Goal: Task Accomplishment & Management: Manage account settings

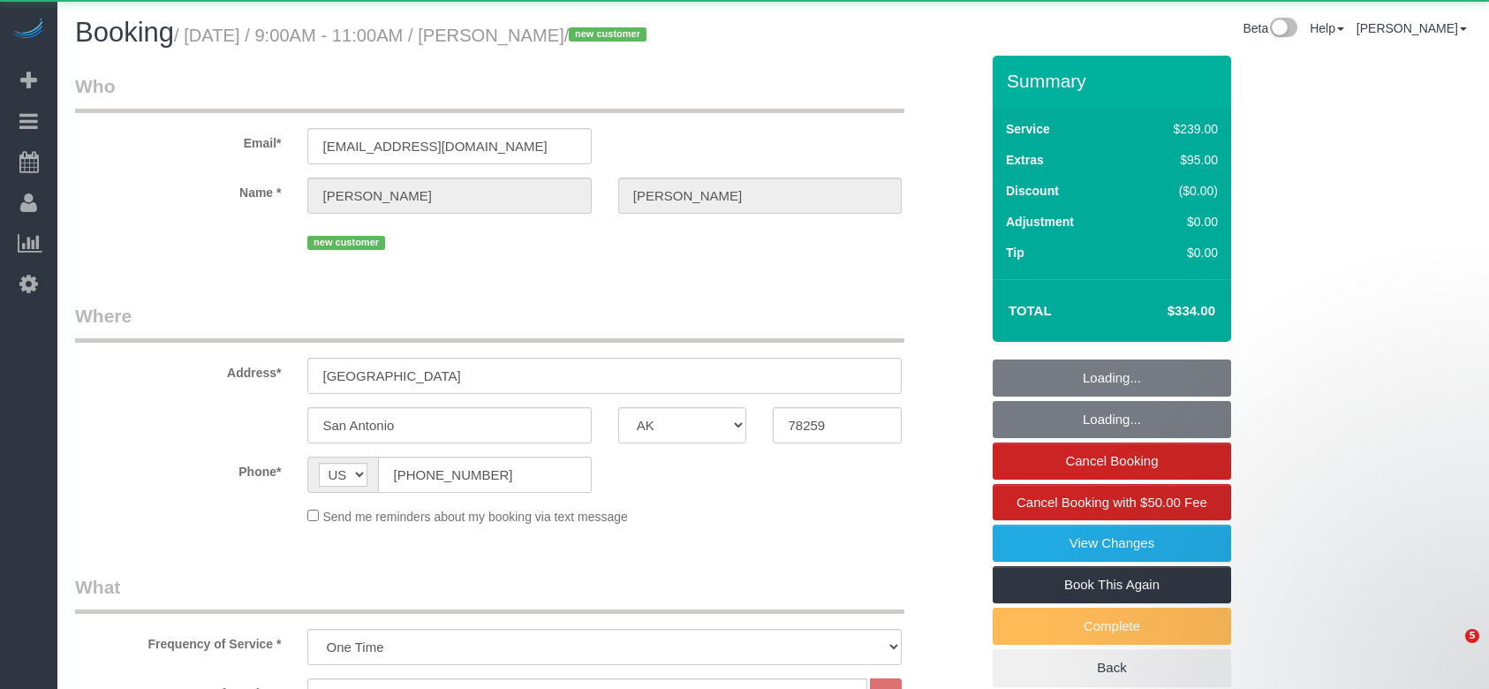
select select "[GEOGRAPHIC_DATA]"
select select "3"
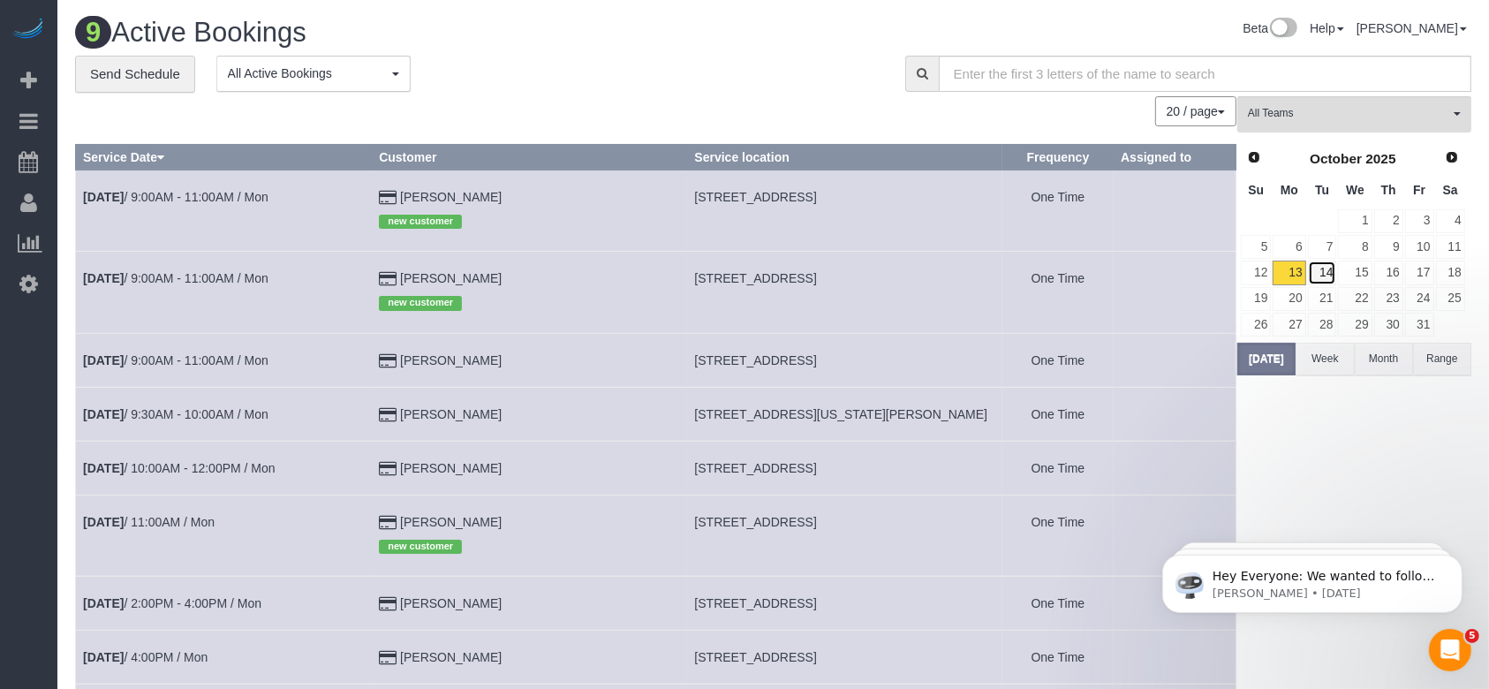
click at [1325, 274] on link "14" at bounding box center [1322, 273] width 29 height 24
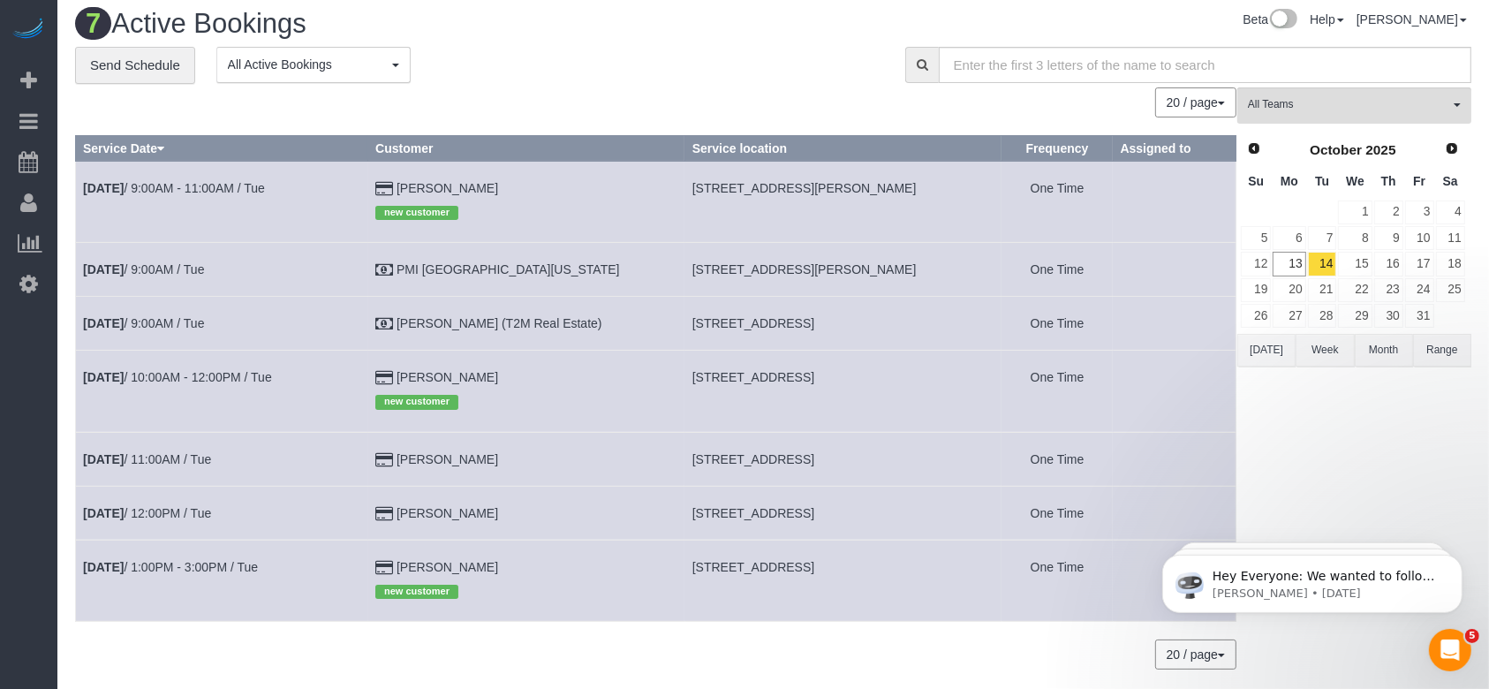
scroll to position [70, 0]
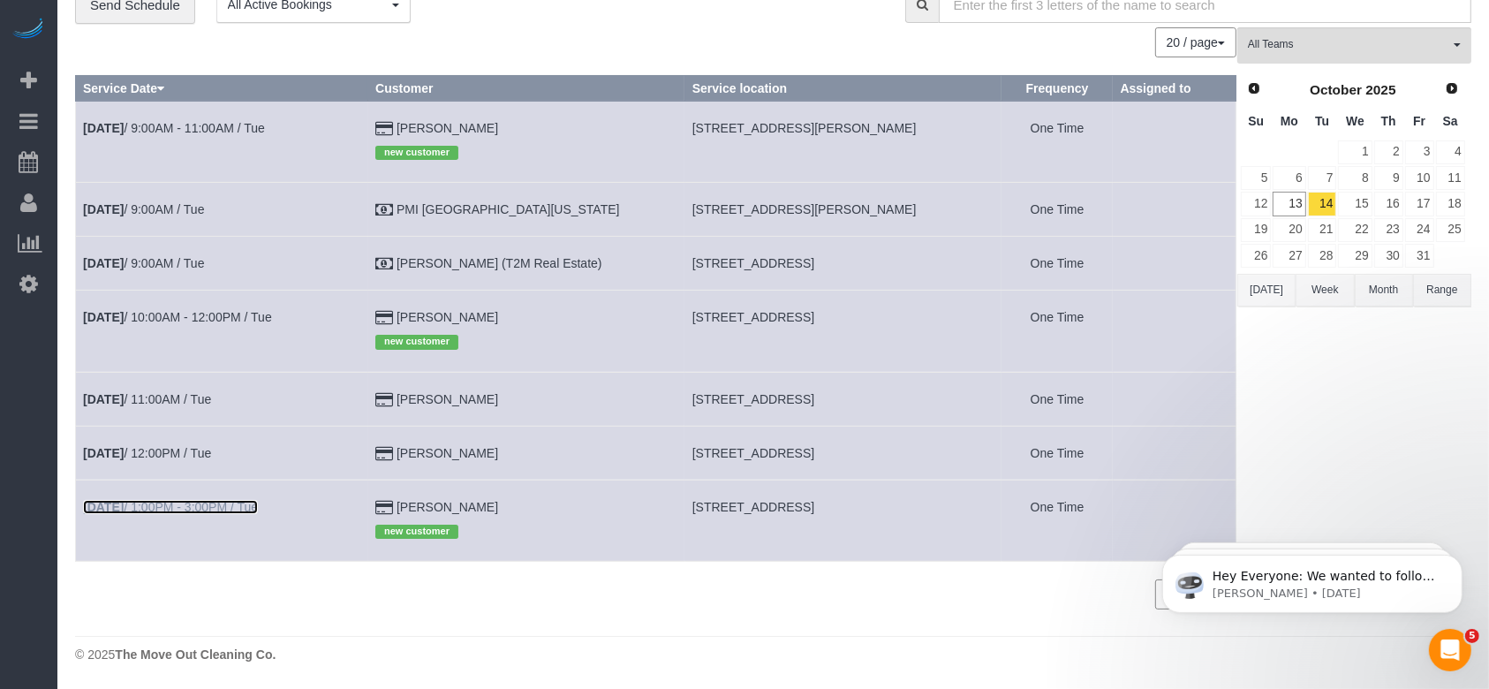
click at [212, 500] on link "[DATE] 1:00PM - 3:00PM / Tue" at bounding box center [170, 507] width 175 height 14
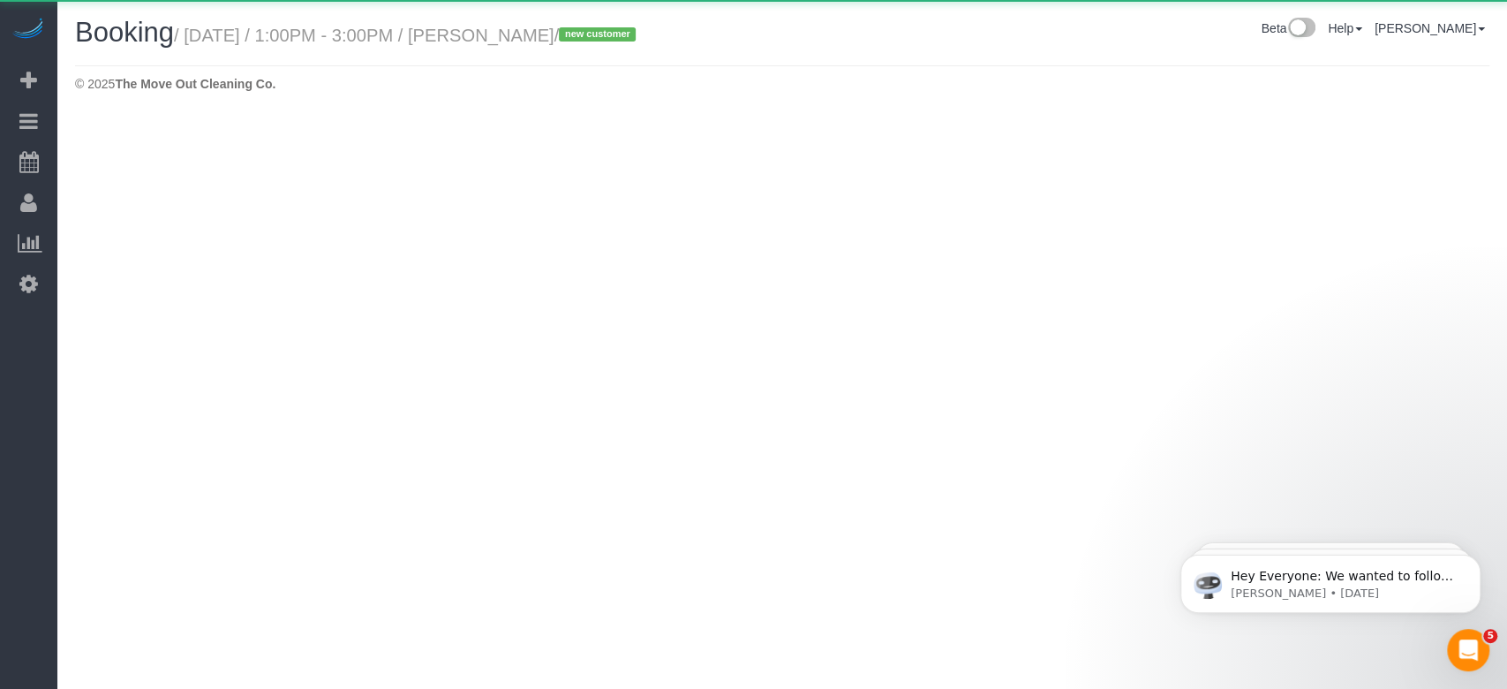
select select "[GEOGRAPHIC_DATA]"
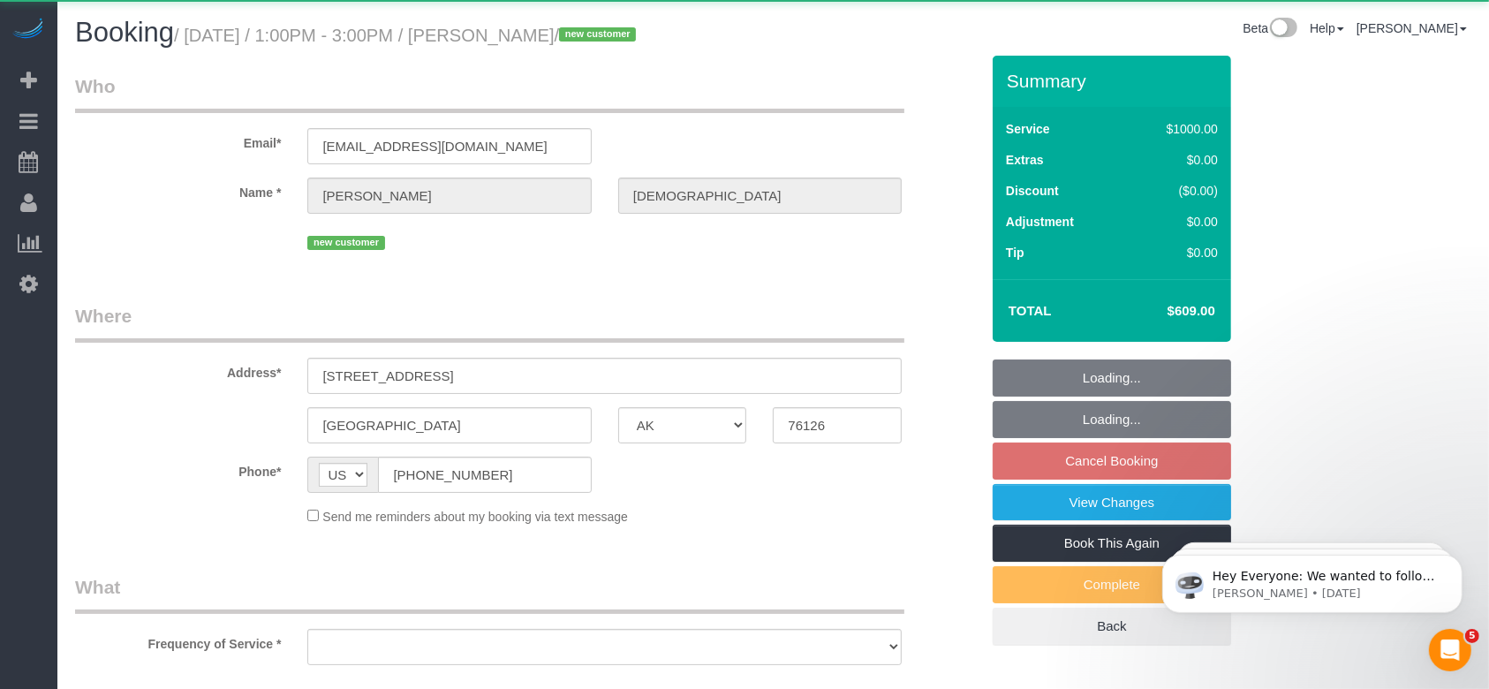
select select "object:2820"
select select "3"
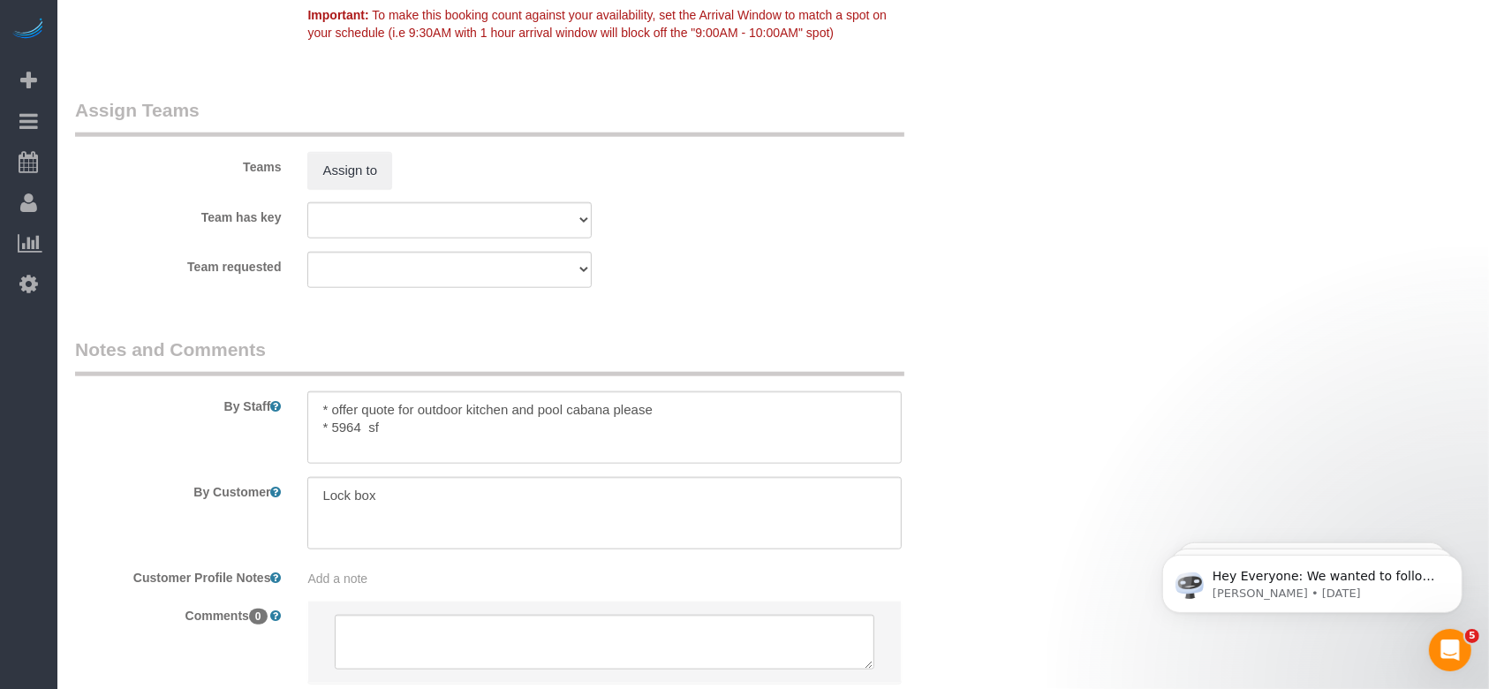
scroll to position [1925, 0]
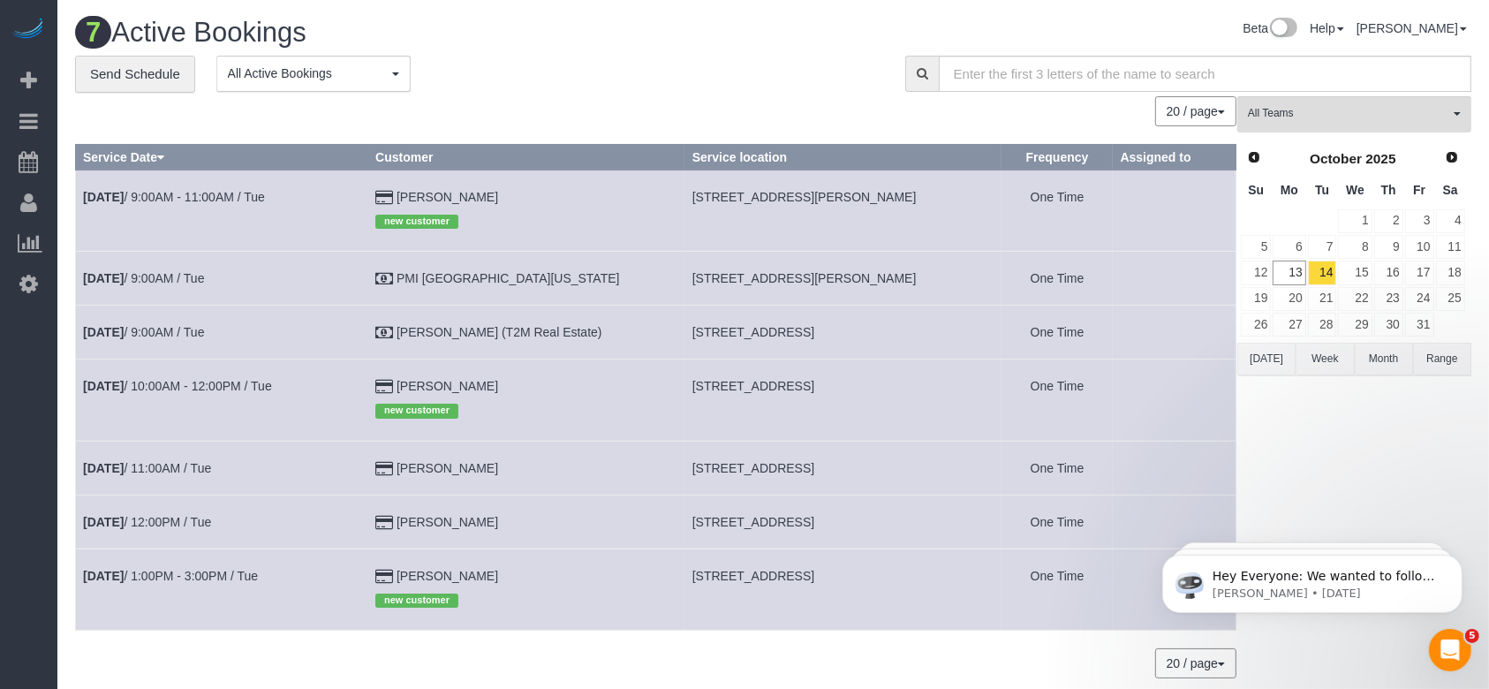
drag, startPoint x: 669, startPoint y: 574, endPoint x: 940, endPoint y: 571, distance: 270.2
click at [940, 571] on td "[STREET_ADDRESS]" at bounding box center [842, 588] width 317 height 81
copy span "[STREET_ADDRESS]"
click at [1269, 361] on button "[DATE]" at bounding box center [1266, 359] width 58 height 33
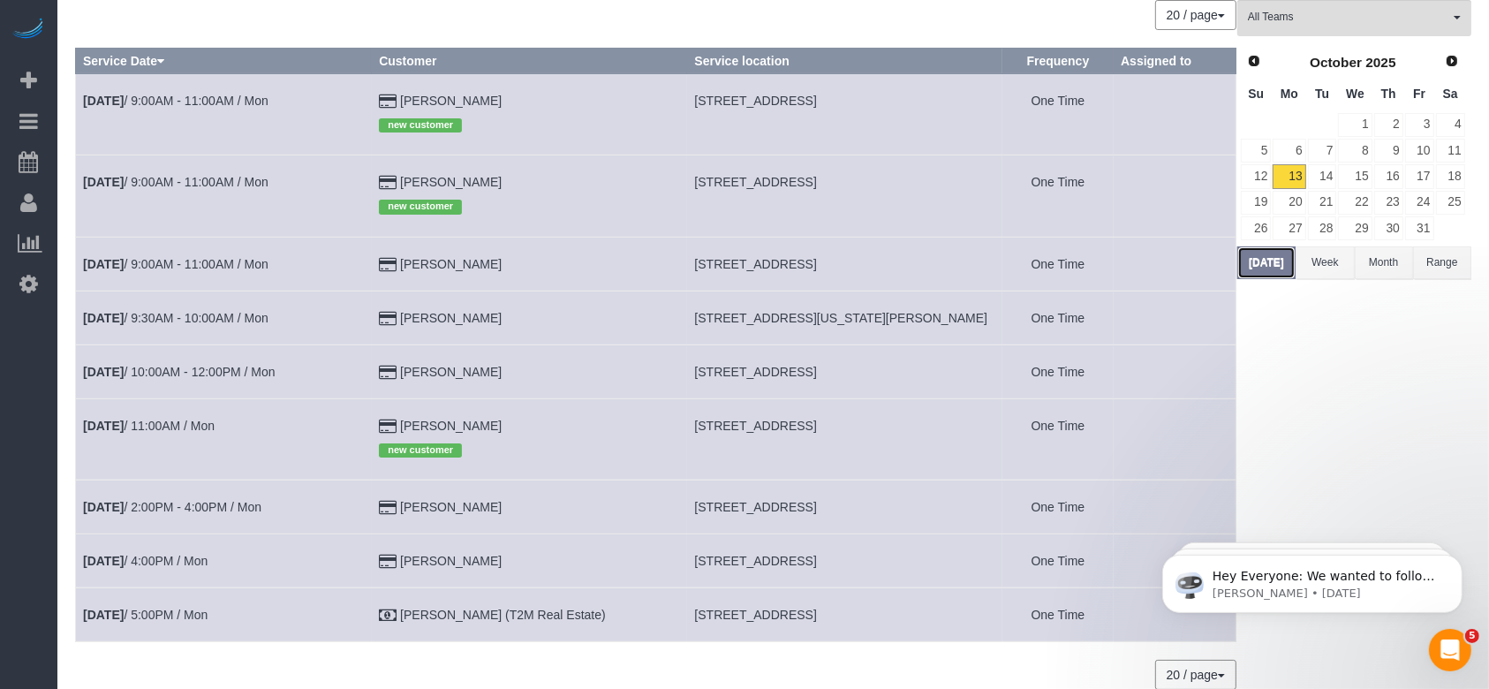
scroll to position [117, 0]
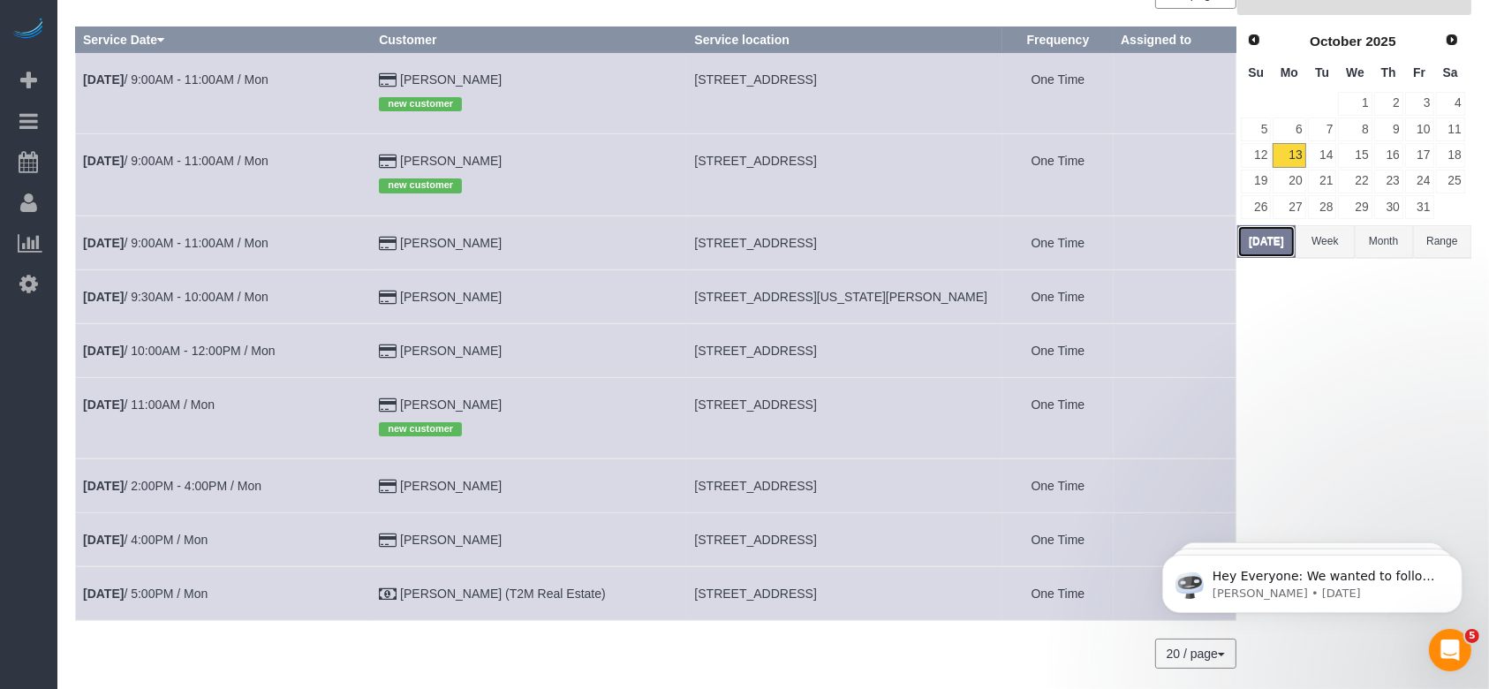
click at [1255, 239] on button "[DATE]" at bounding box center [1266, 241] width 58 height 33
drag, startPoint x: 669, startPoint y: 593, endPoint x: 912, endPoint y: 598, distance: 242.9
click at [912, 598] on td "[STREET_ADDRESS]" at bounding box center [844, 593] width 315 height 54
copy span "[STREET_ADDRESS]"
click at [115, 587] on b "[DATE]" at bounding box center [103, 593] width 41 height 14
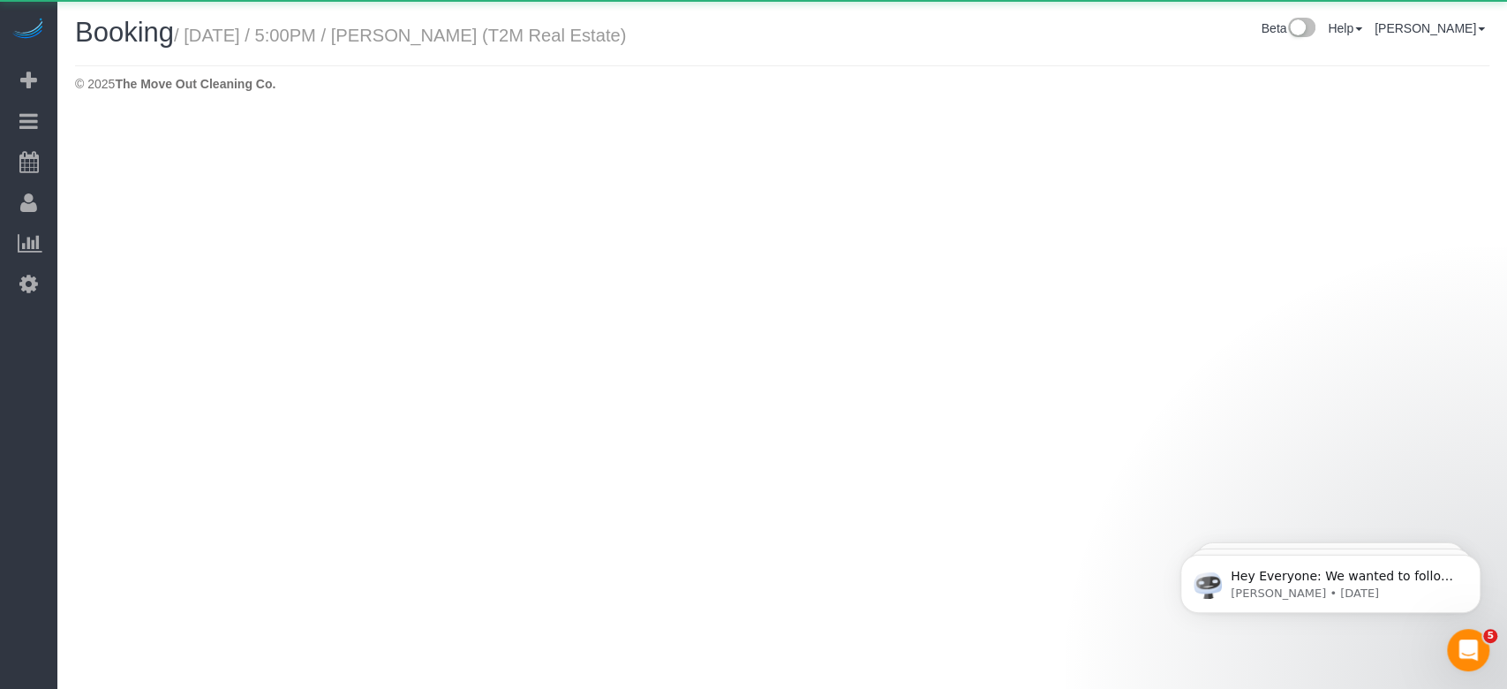
select select "[GEOGRAPHIC_DATA]"
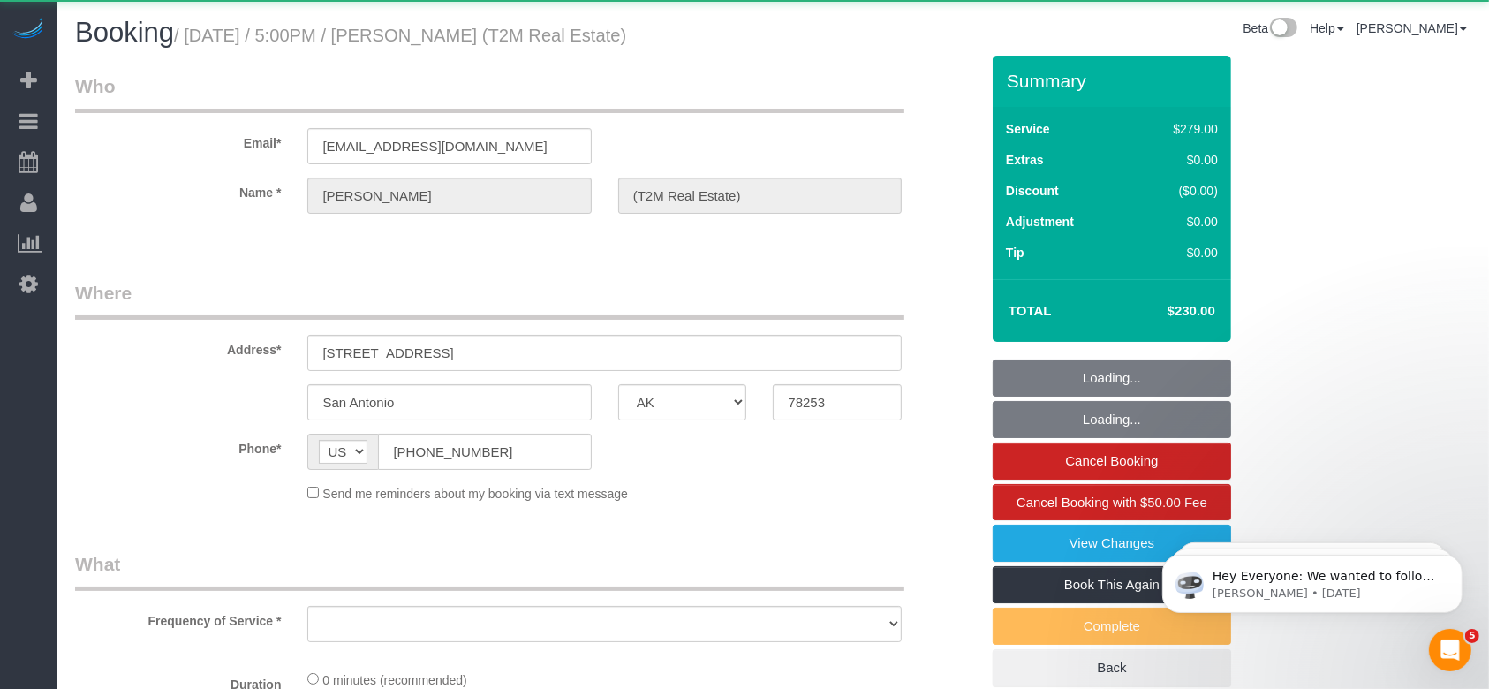
select select "object:3470"
select select "3"
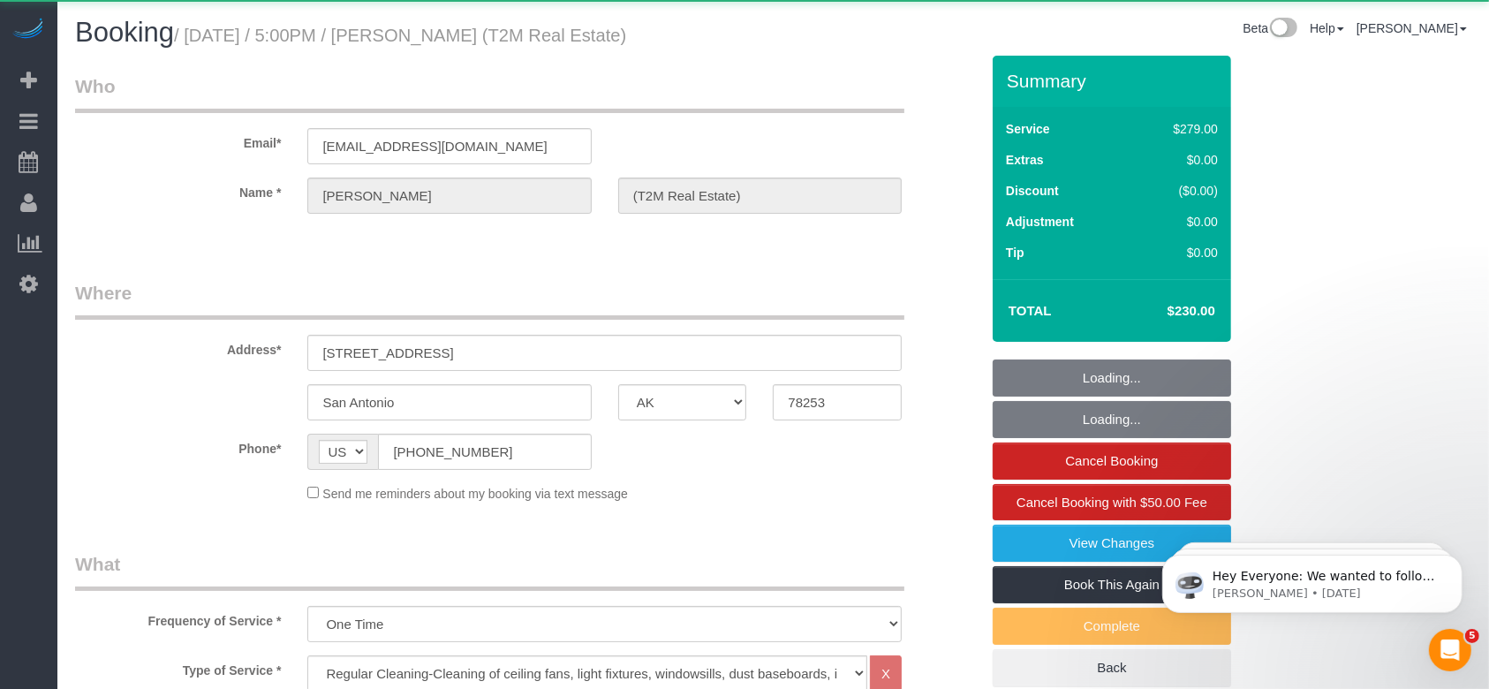
select select "object:3557"
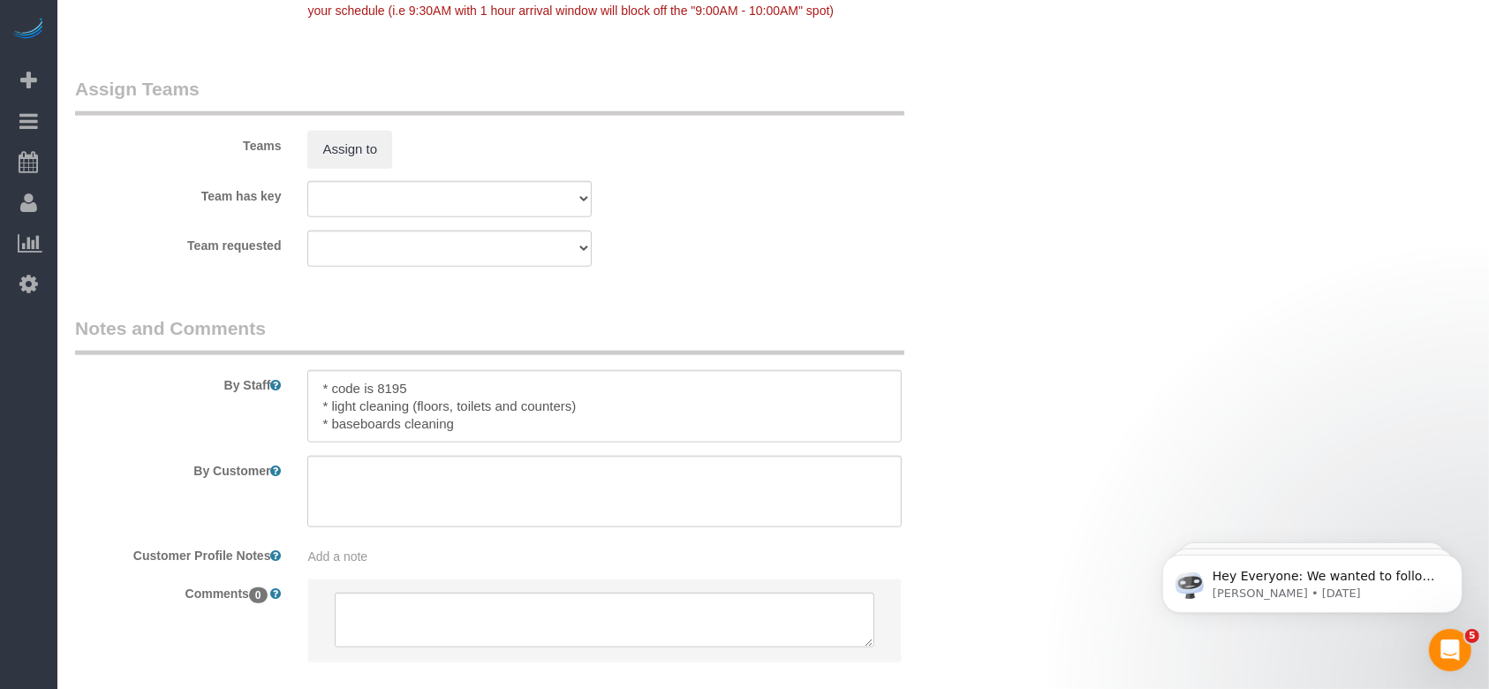
scroll to position [1884, 0]
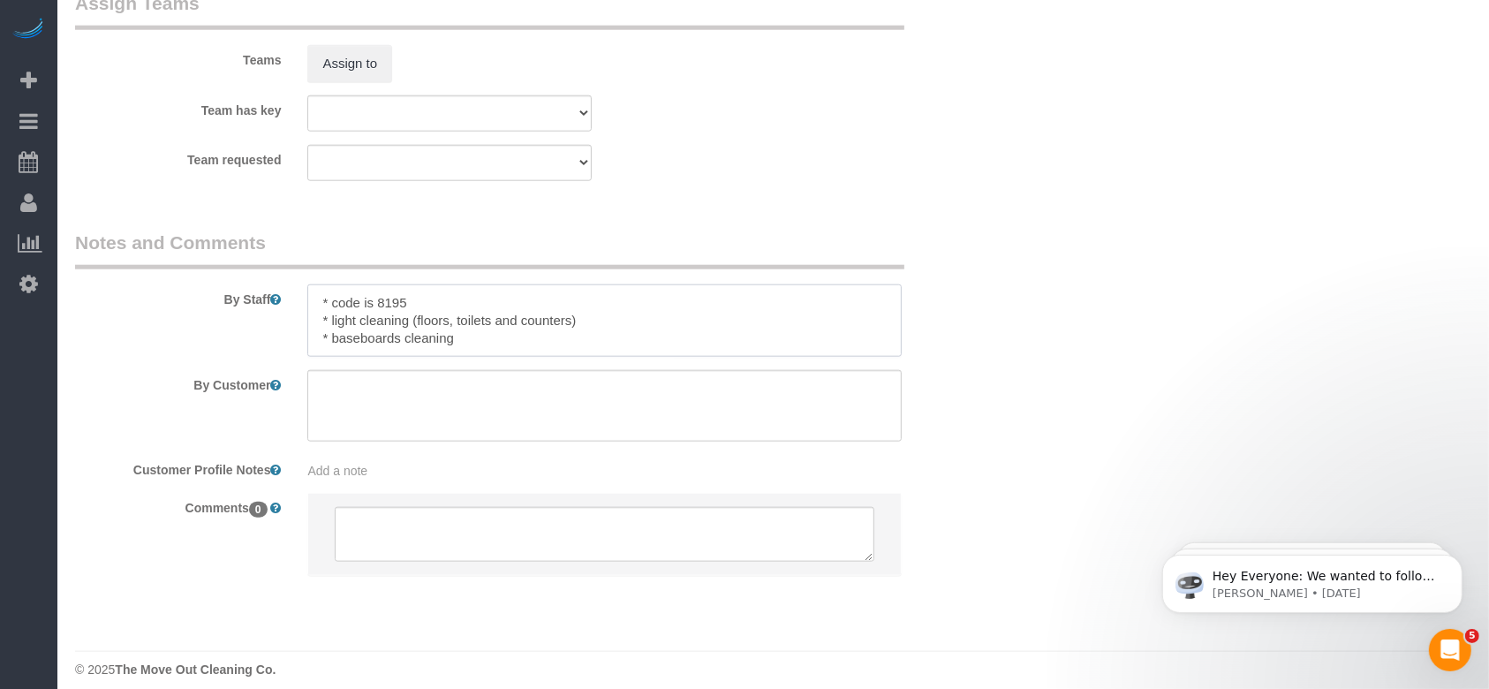
drag, startPoint x: 314, startPoint y: 298, endPoint x: 563, endPoint y: 381, distance: 261.4
click at [563, 381] on sui-booking-comments "By Staff By Customer Customer Profile Notes Add a note Comments 0" at bounding box center [527, 412] width 904 height 365
